Goal: Information Seeking & Learning: Learn about a topic

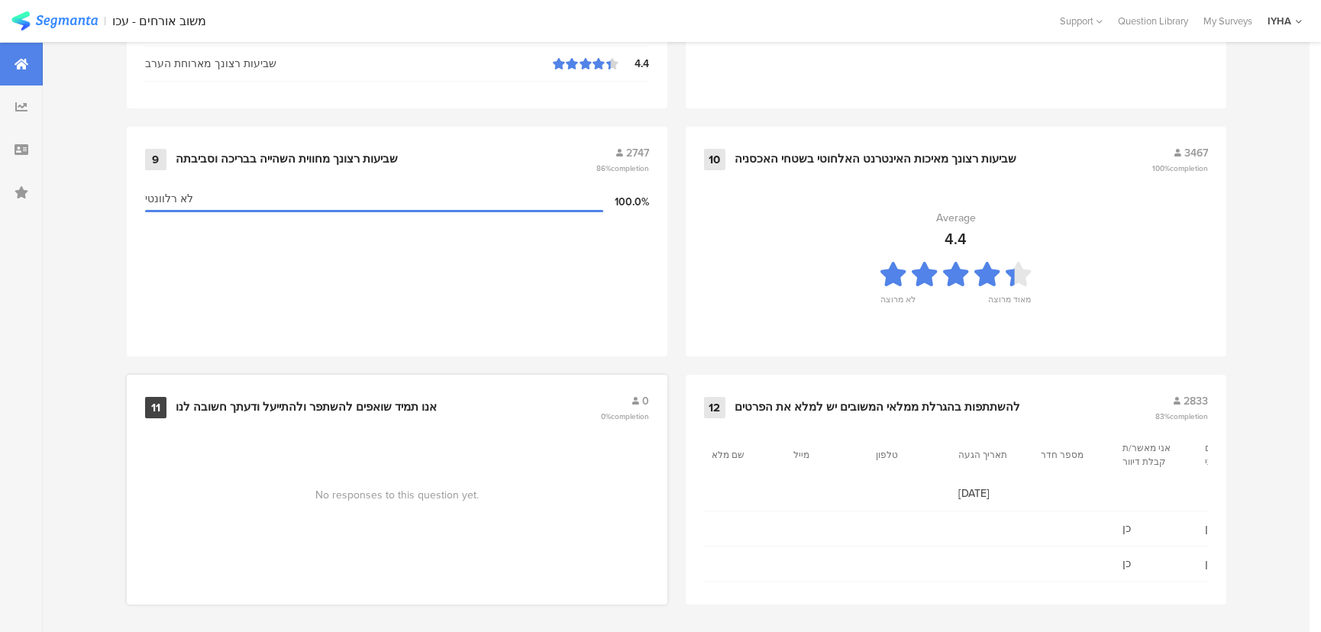
scroll to position [1605, 0]
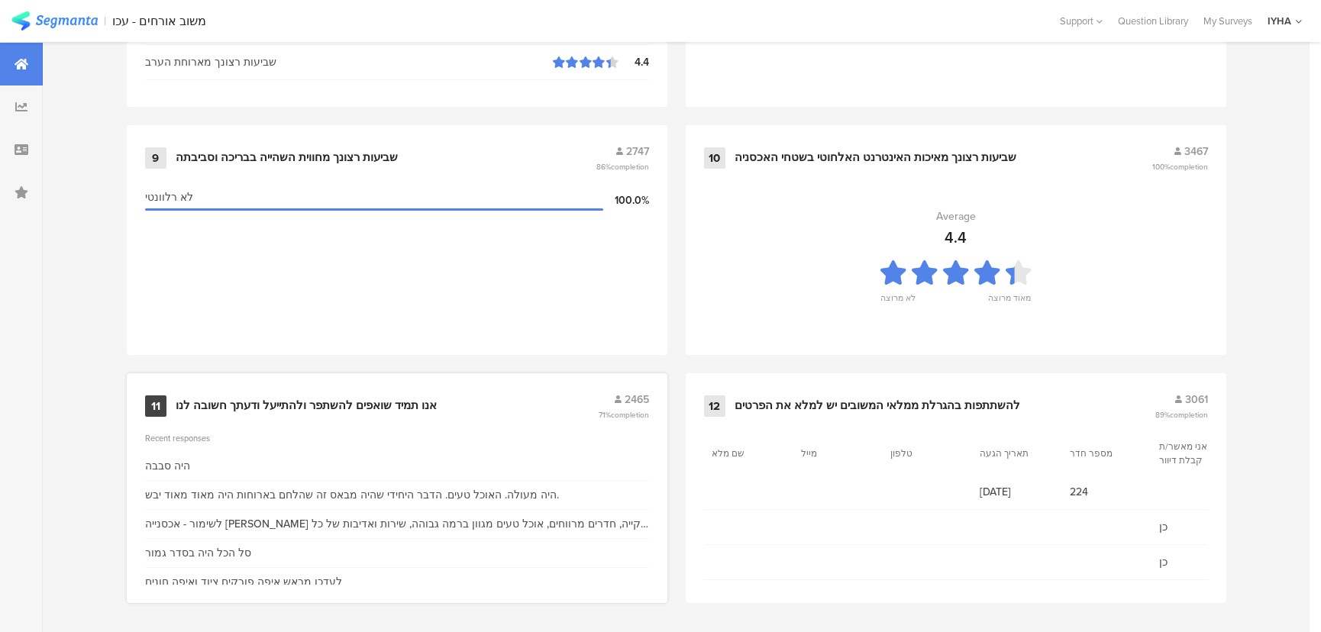
click at [296, 399] on div "אנו תמיד שואפים להשתפר ולהתייעל ודעתך חשובה לנו" at bounding box center [306, 406] width 261 height 15
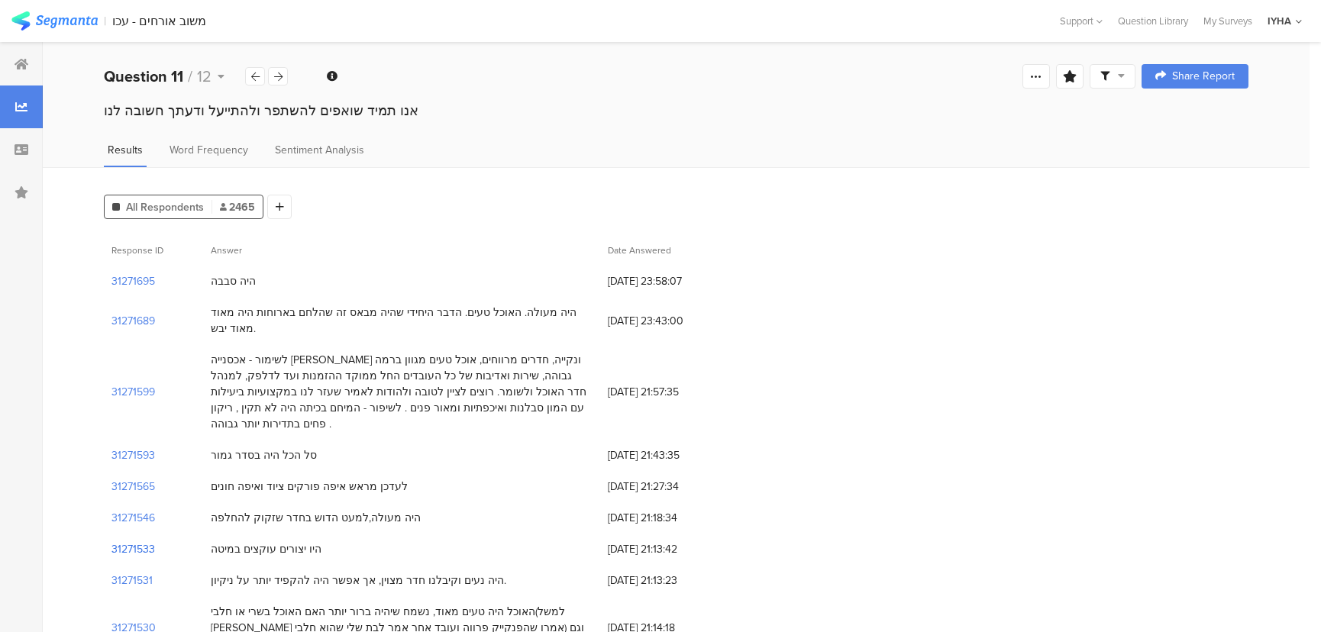
click at [137, 542] on section "31271533" at bounding box center [134, 550] width 44 height 16
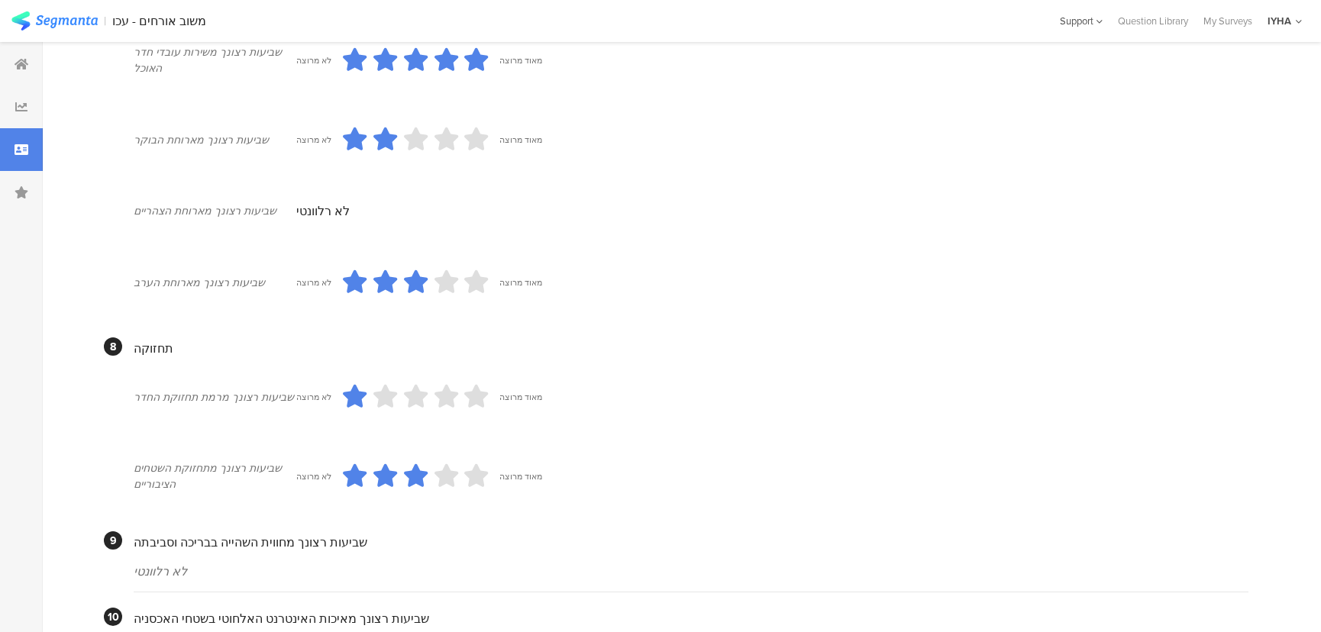
scroll to position [927, 0]
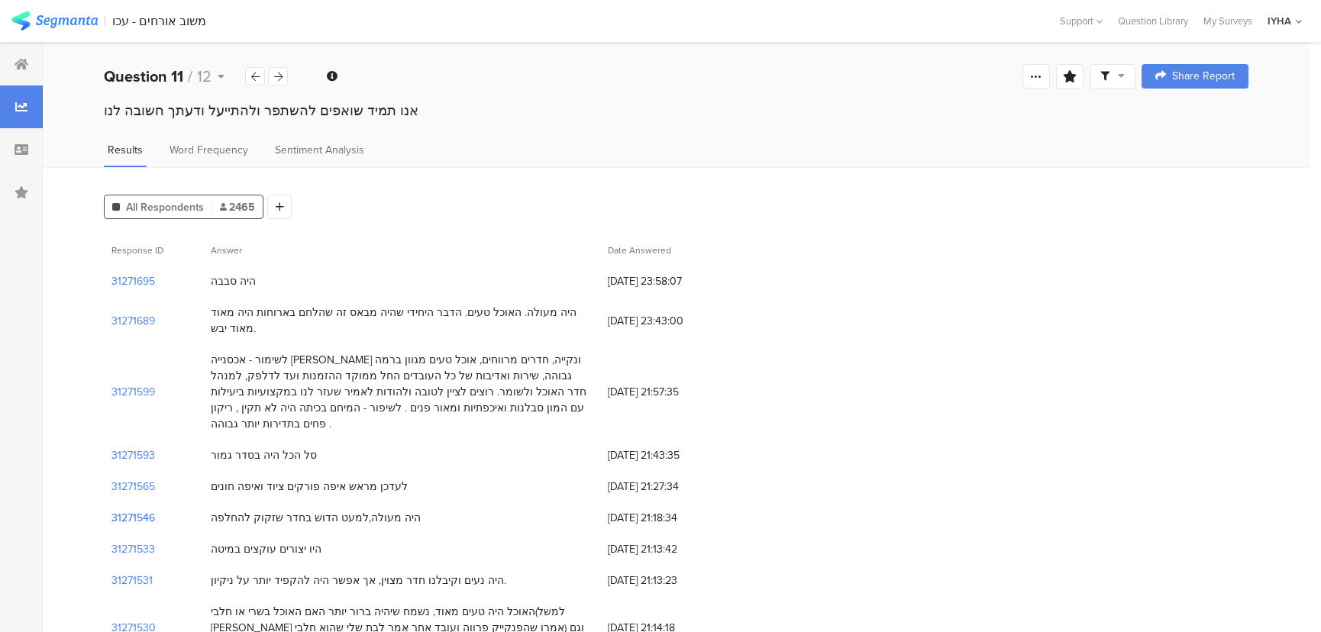
click at [141, 510] on section "31271546" at bounding box center [134, 518] width 44 height 16
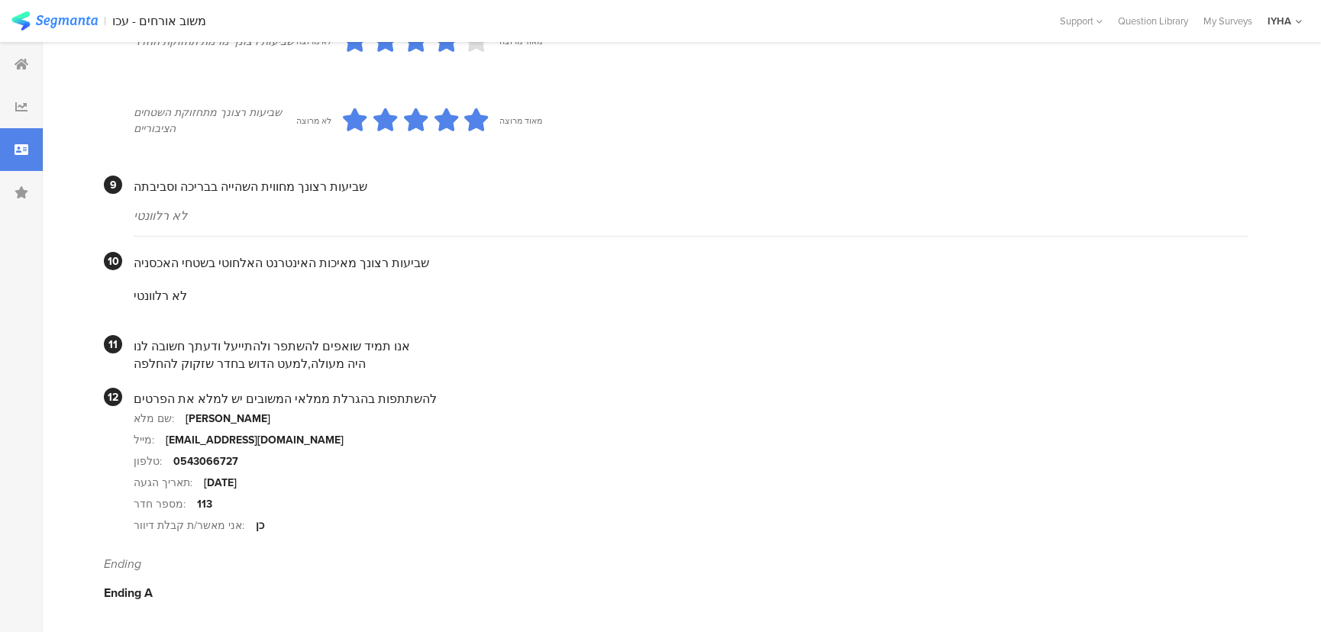
scroll to position [1296, 0]
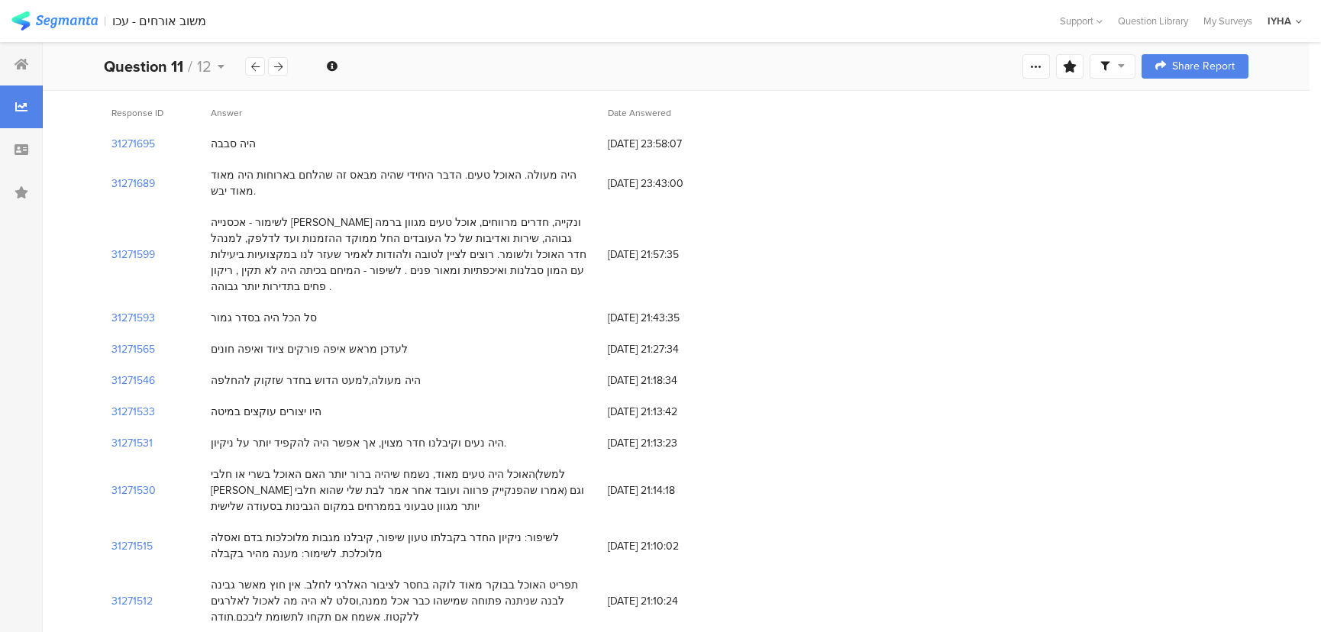
scroll to position [138, 0]
click at [135, 538] on section "31271515" at bounding box center [132, 546] width 41 height 16
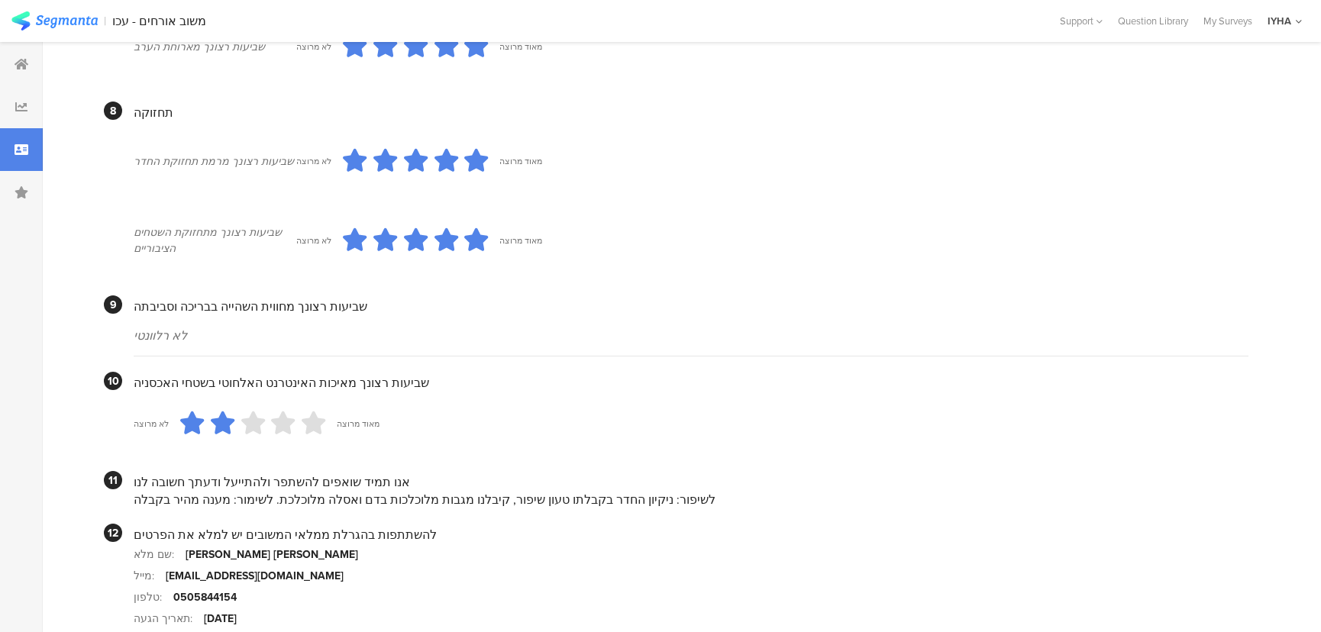
scroll to position [1349, 0]
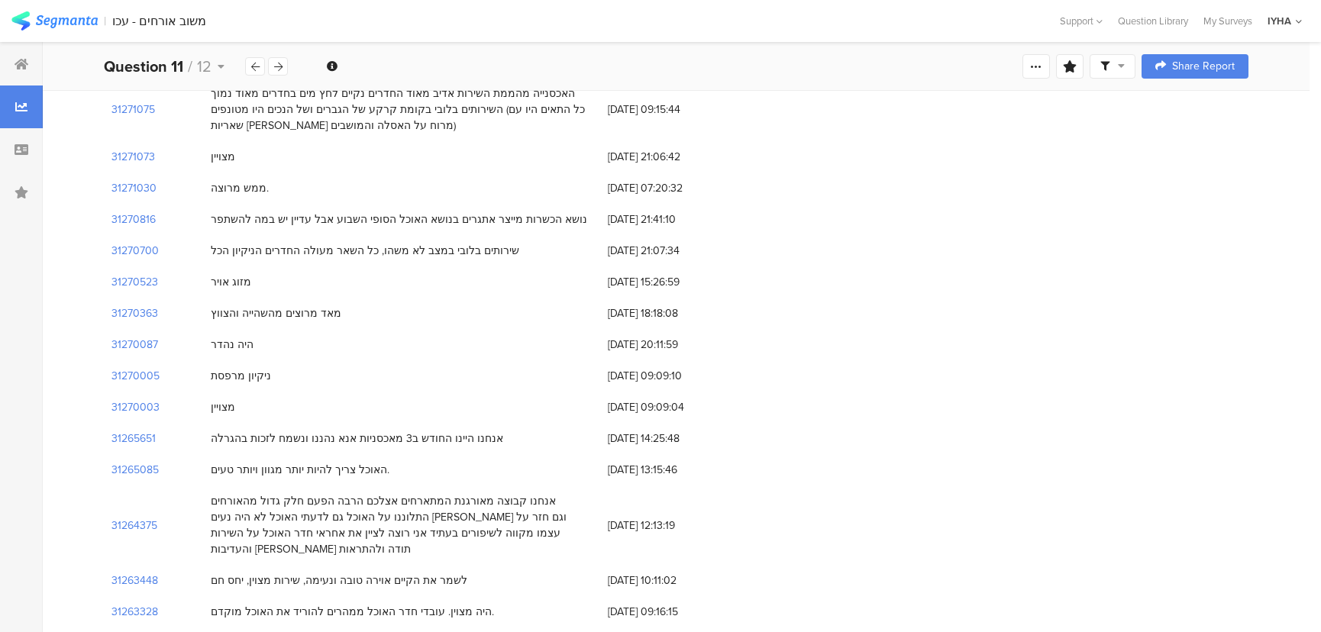
scroll to position [902, 0]
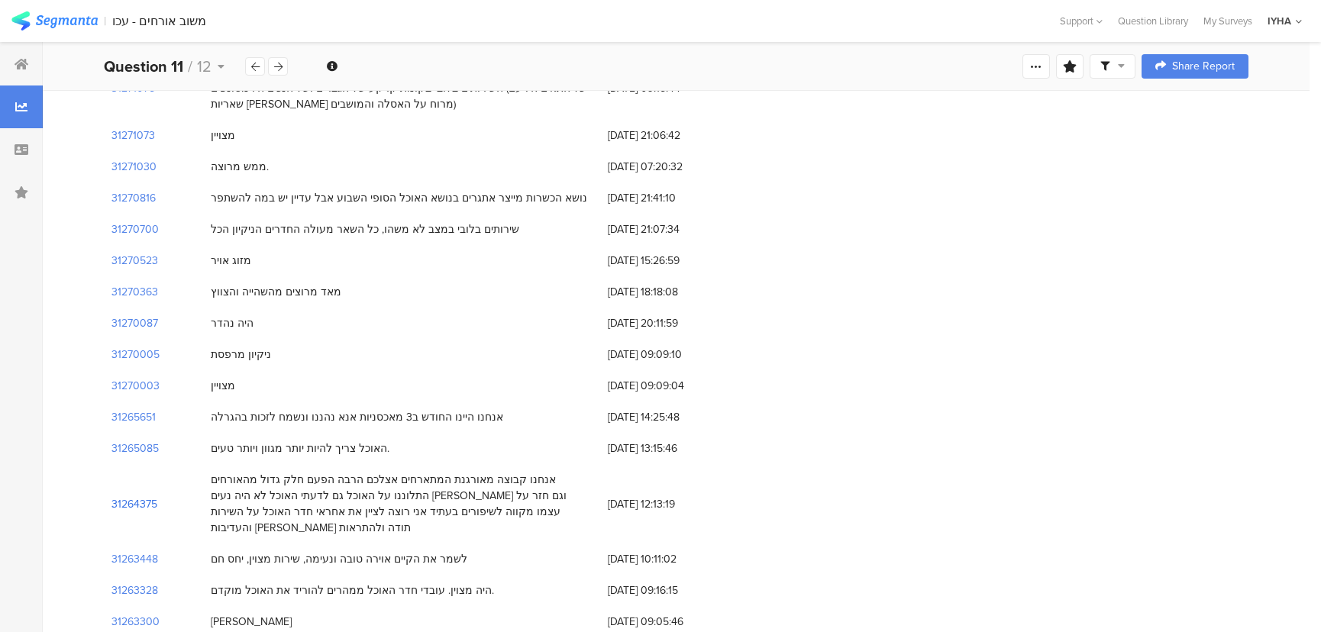
click at [121, 496] on section "31264375" at bounding box center [135, 504] width 46 height 16
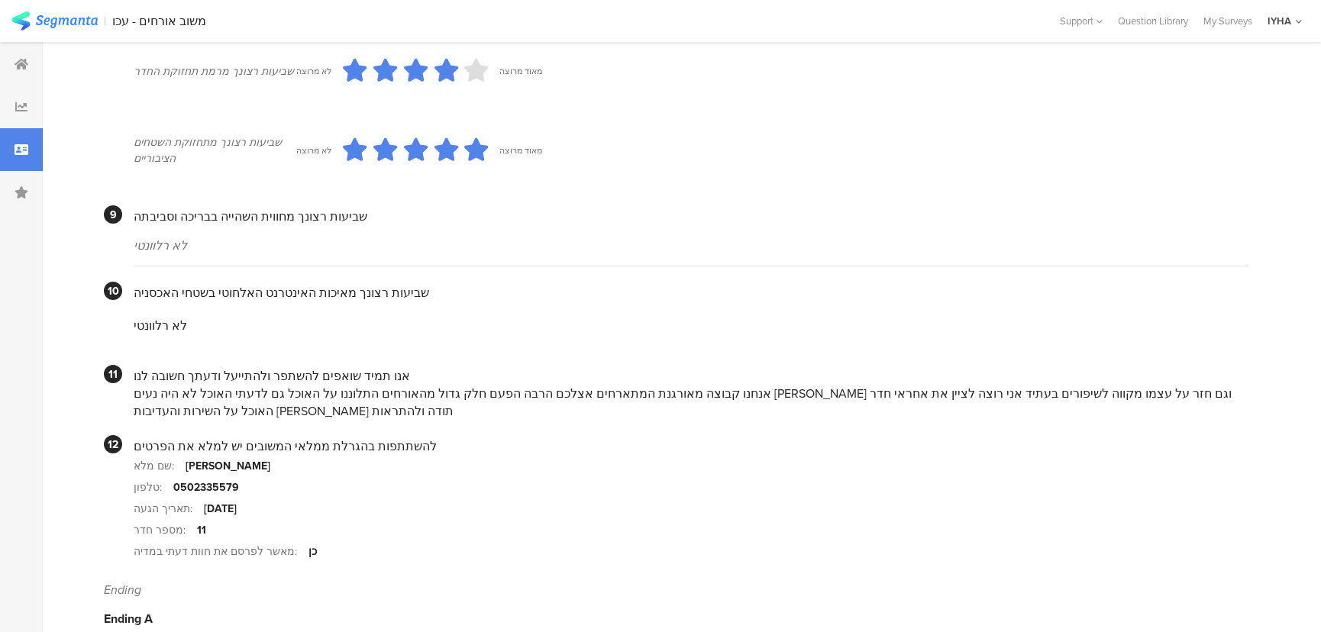
scroll to position [1308, 0]
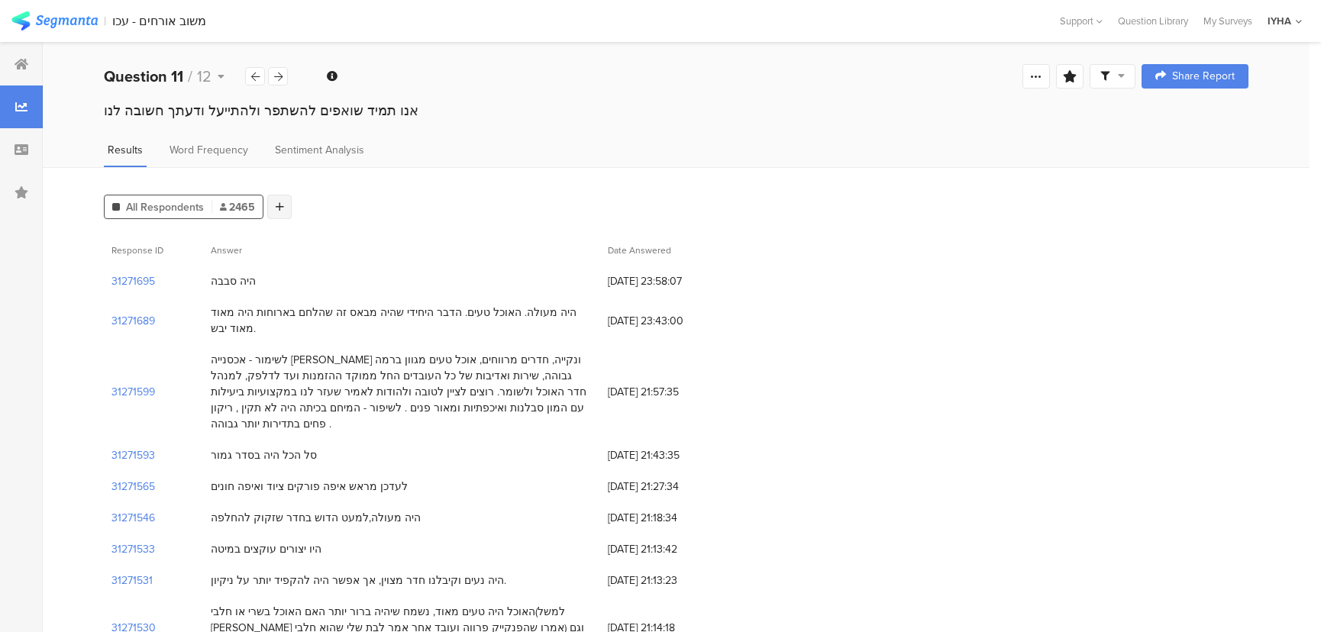
click at [283, 206] on div at bounding box center [279, 207] width 24 height 24
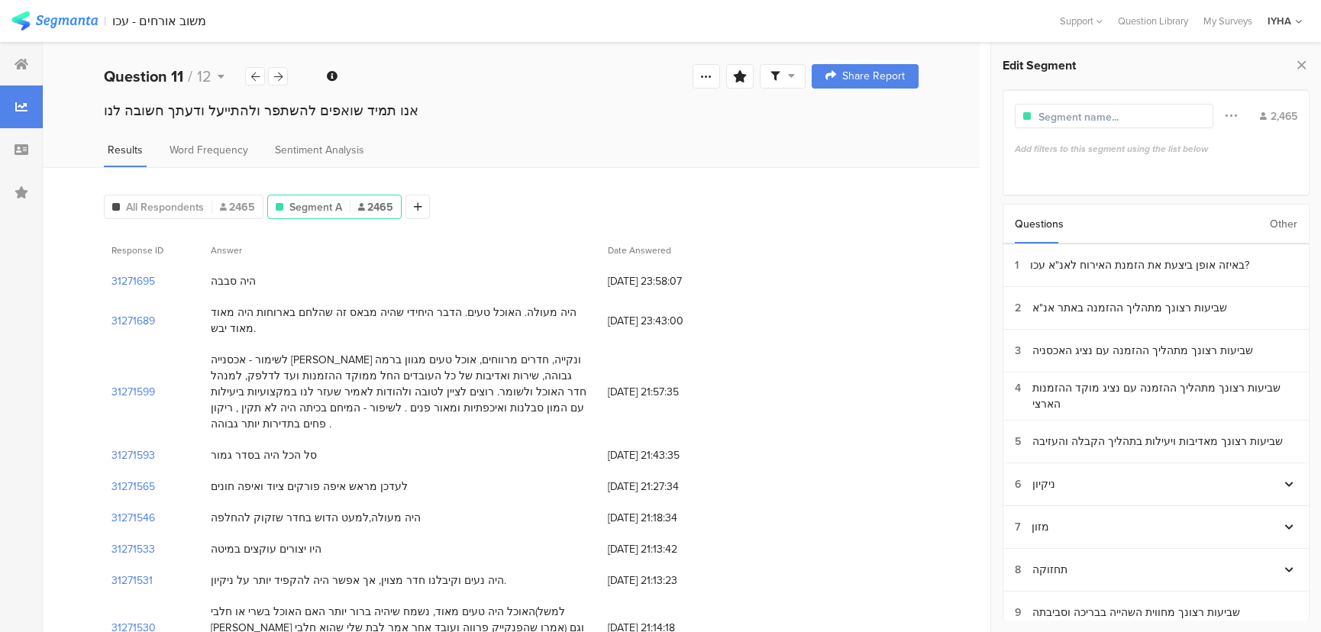
click at [1298, 221] on div "Questions Other" at bounding box center [1157, 224] width 308 height 40
click at [1288, 223] on div "Other" at bounding box center [1283, 224] width 27 height 39
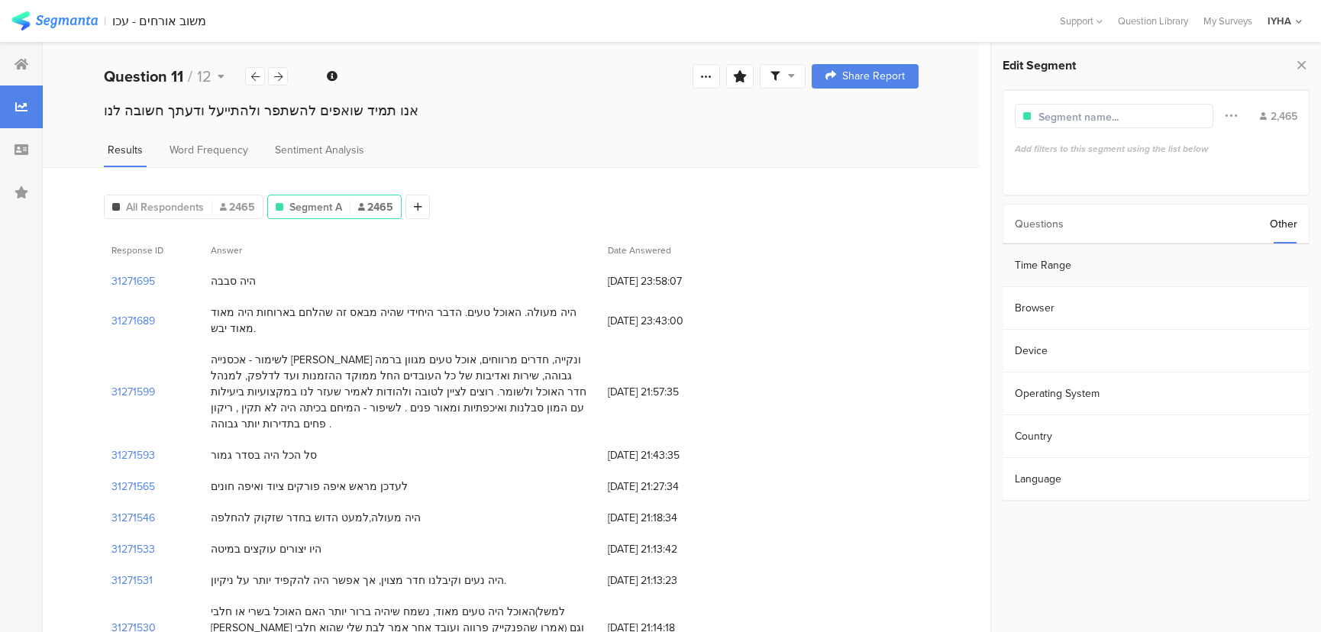
click at [1052, 264] on section "Time Range" at bounding box center [1157, 265] width 306 height 43
click at [1158, 264] on icon at bounding box center [1160, 264] width 19 height 24
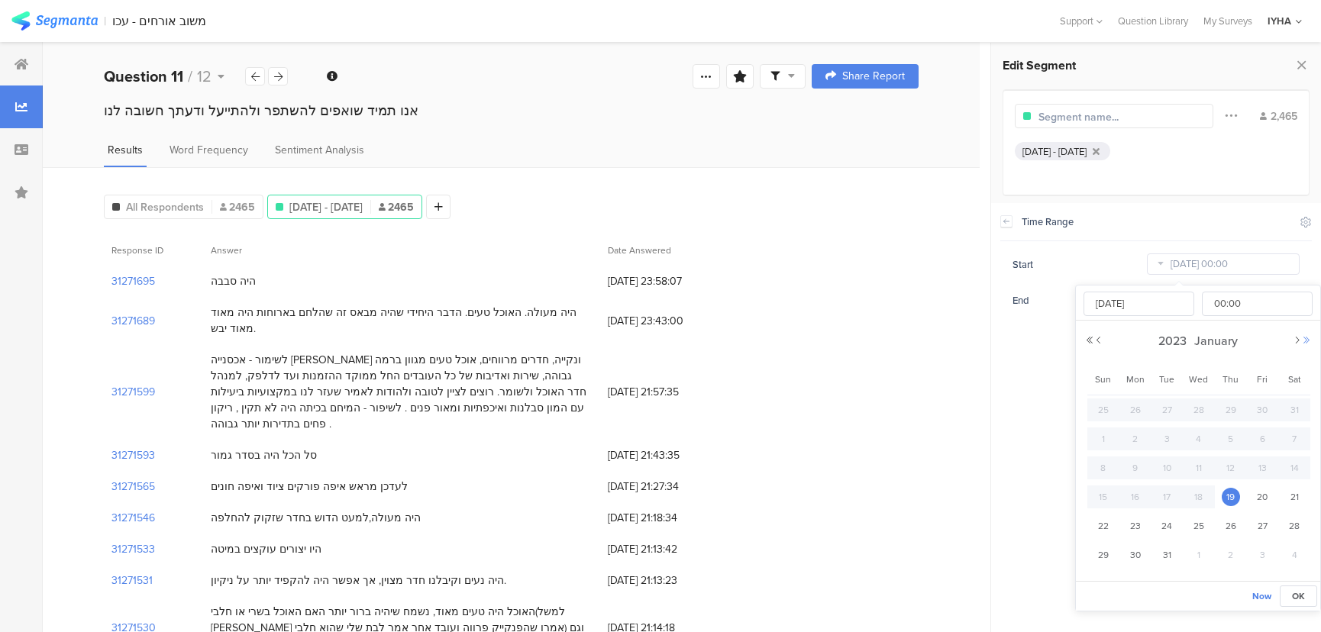
click at [1308, 336] on button "Next Year" at bounding box center [1306, 340] width 9 height 9
click at [1296, 340] on button "Next Month" at bounding box center [1297, 340] width 9 height 9
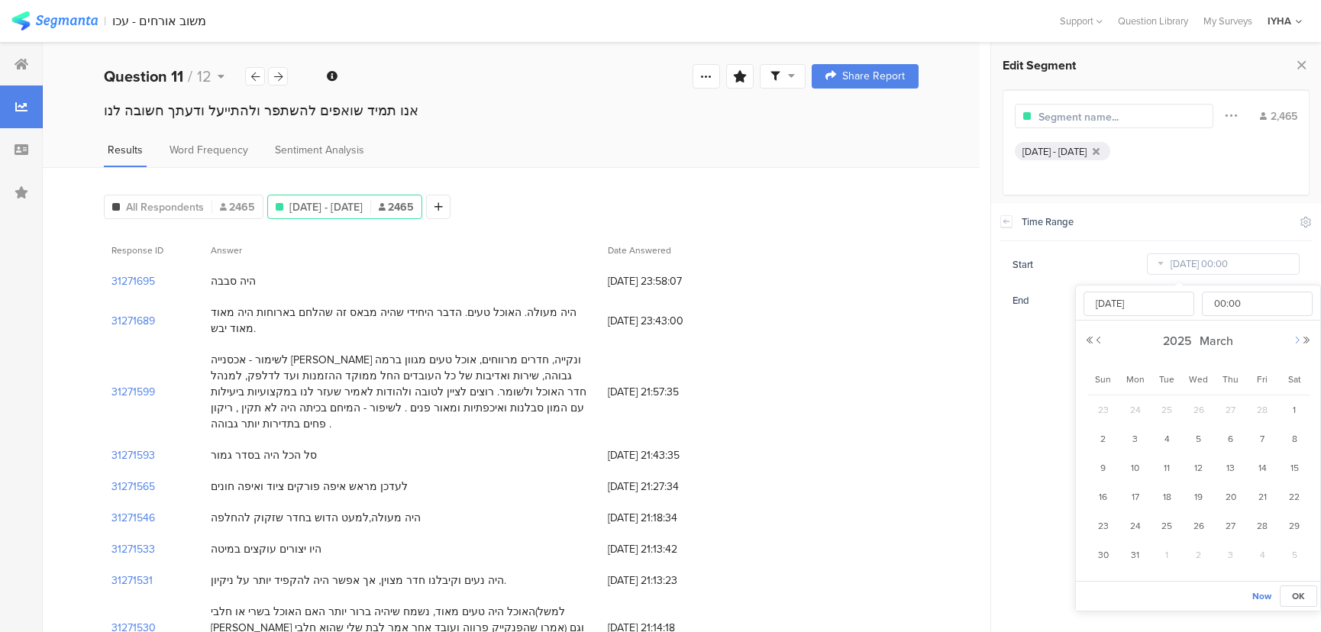
click at [1296, 340] on button "Next Month" at bounding box center [1297, 340] width 9 height 9
click at [1295, 341] on button "Next Month" at bounding box center [1297, 340] width 9 height 9
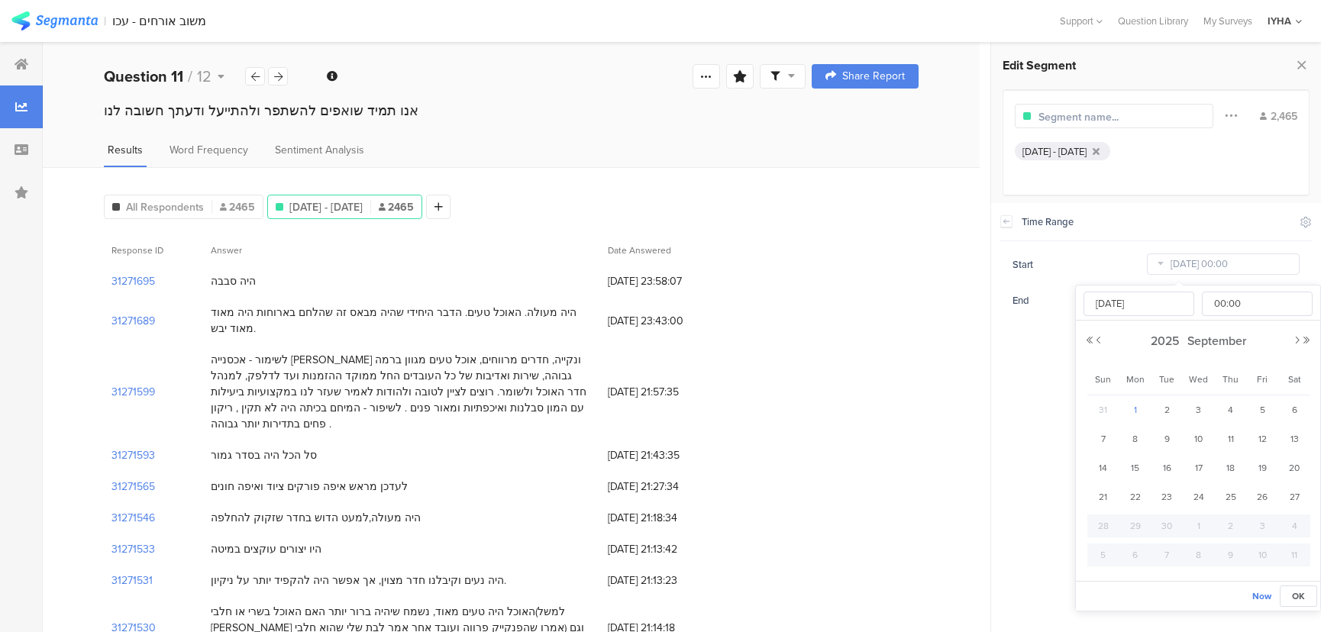
click at [1133, 411] on span "1" at bounding box center [1136, 410] width 18 height 18
type input "[DATE] 00:00"
type input "[DATE]"
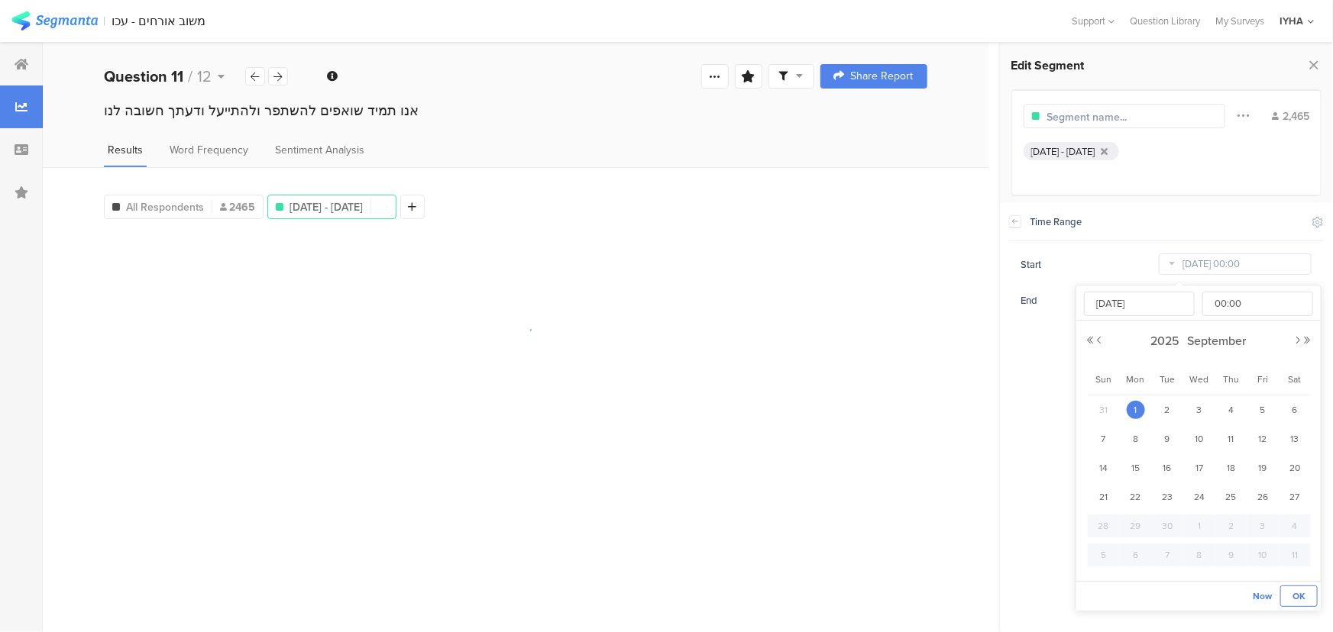
click at [1292, 595] on button "OK" at bounding box center [1298, 596] width 37 height 21
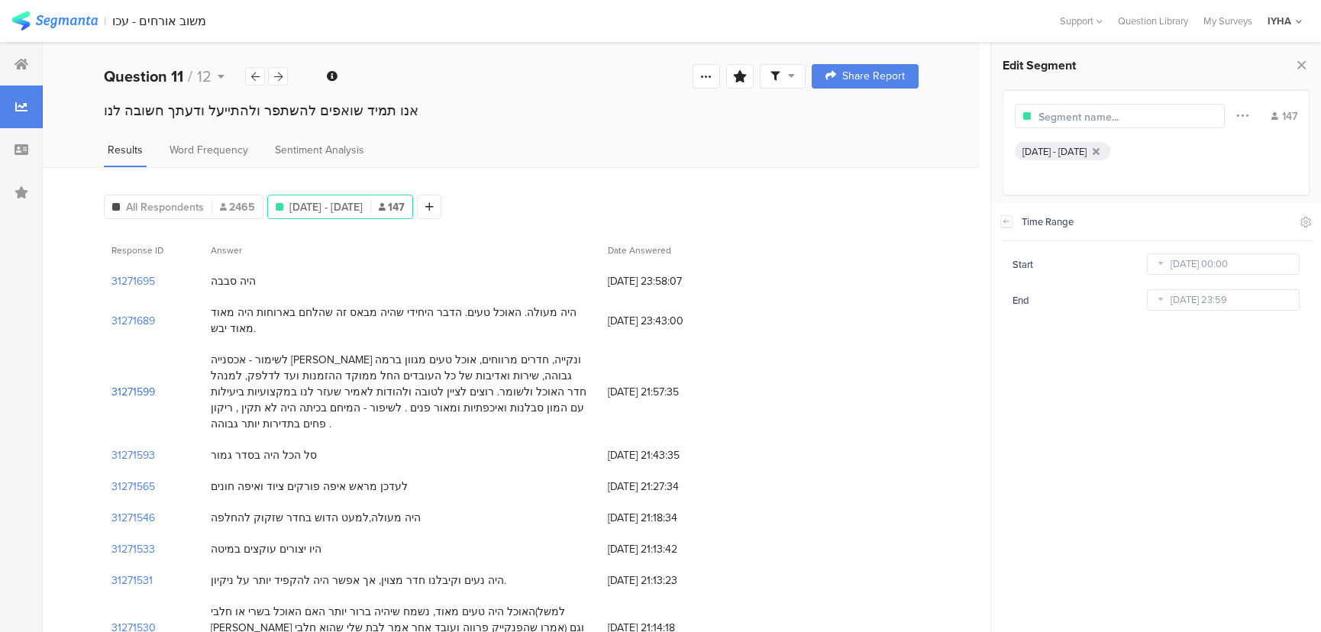
click at [137, 384] on section "31271599" at bounding box center [134, 392] width 44 height 16
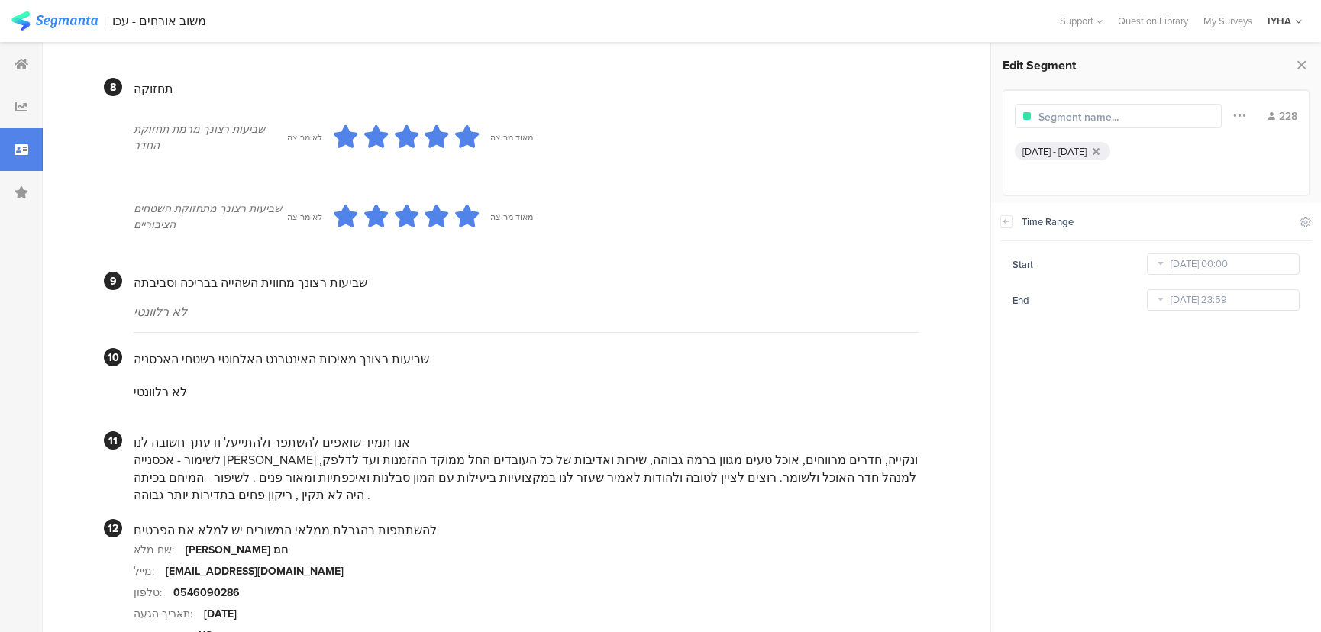
scroll to position [1415, 0]
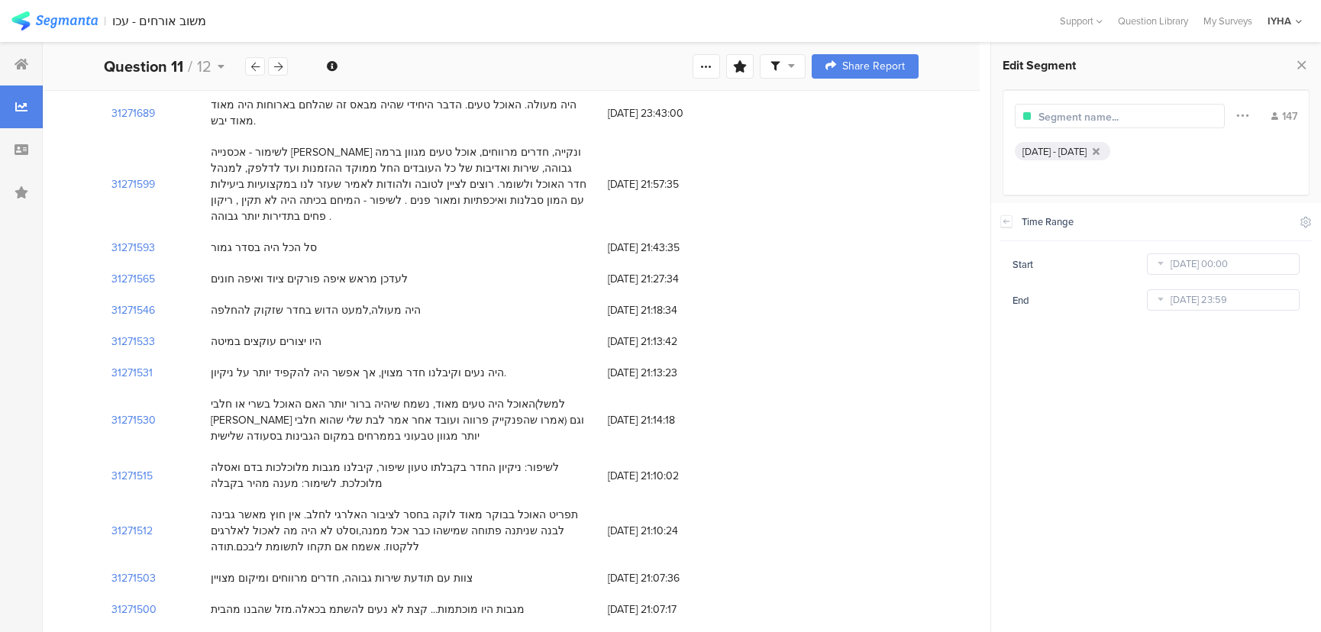
scroll to position [277, 0]
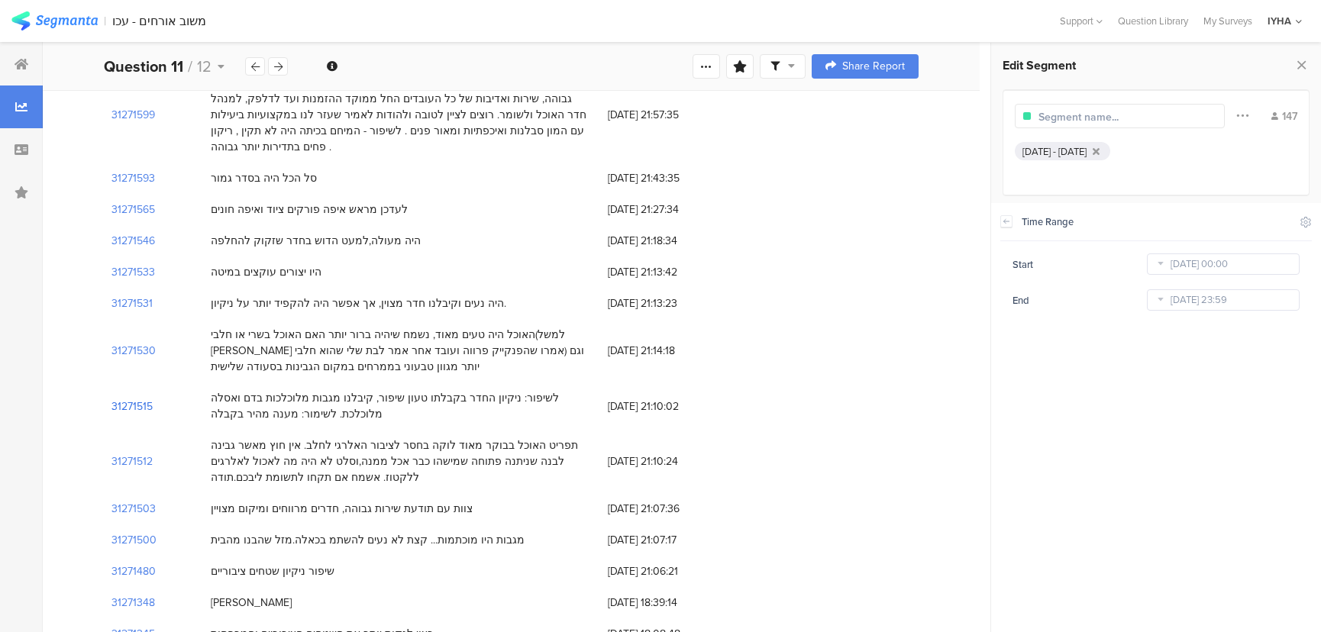
click at [122, 399] on section "31271515" at bounding box center [132, 407] width 41 height 16
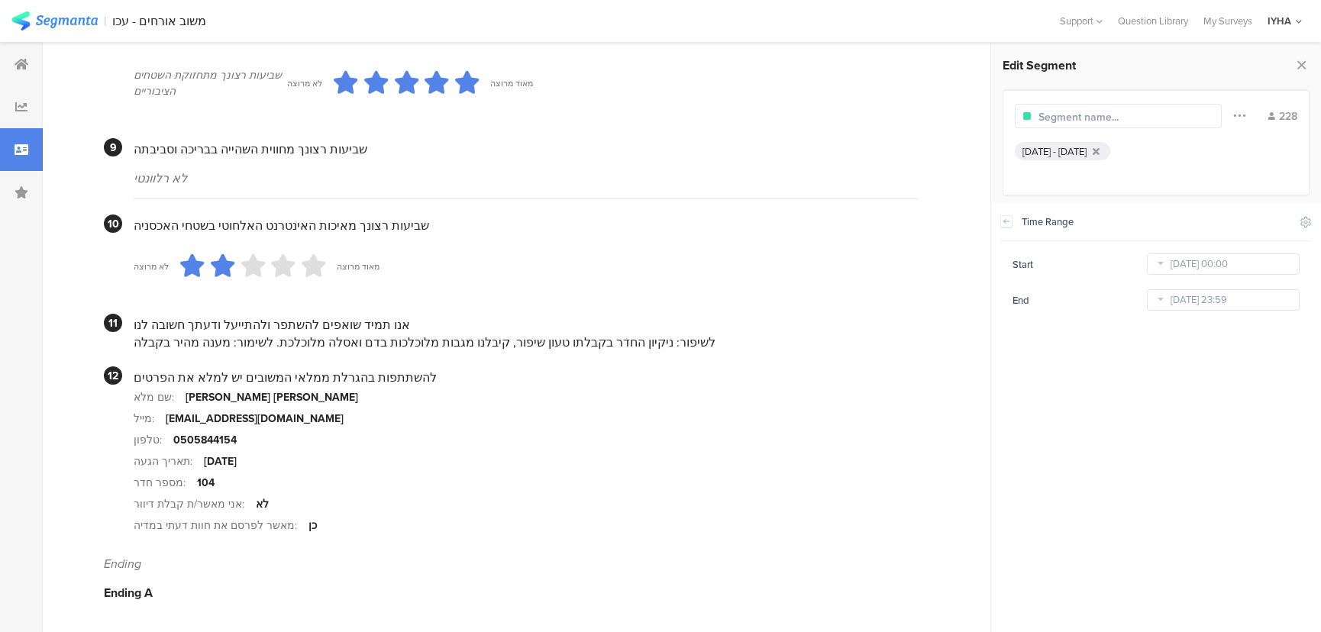
scroll to position [1349, 0]
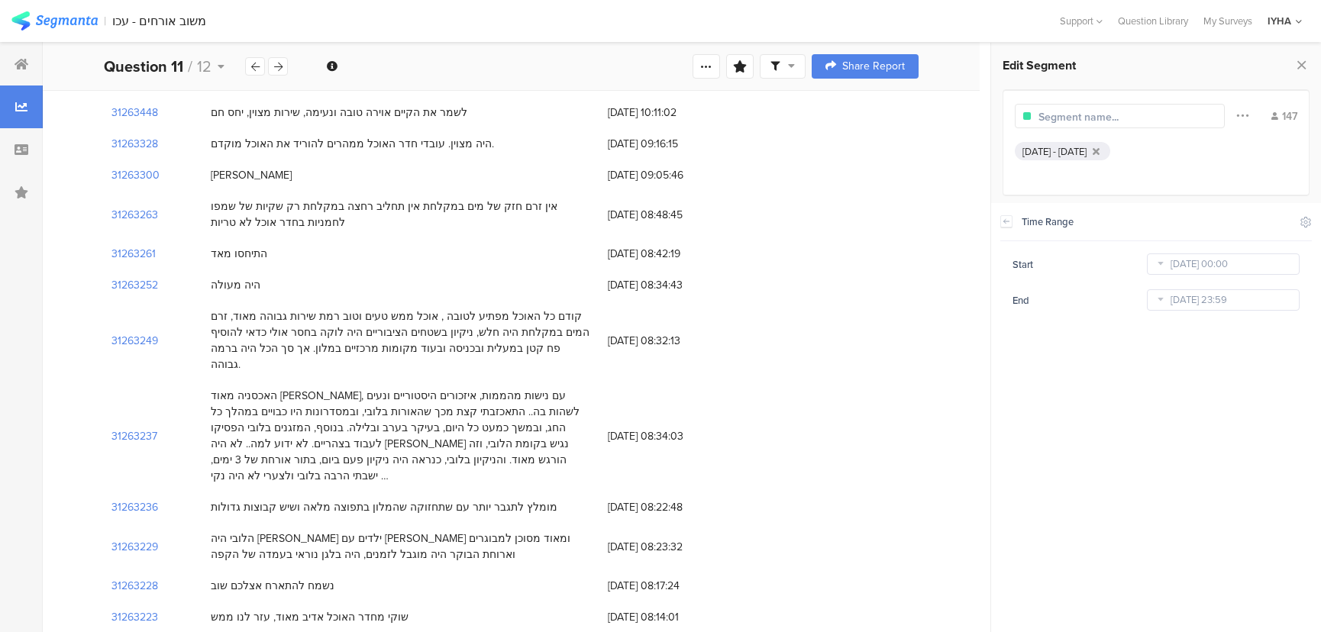
scroll to position [277, 0]
